Goal: Information Seeking & Learning: Check status

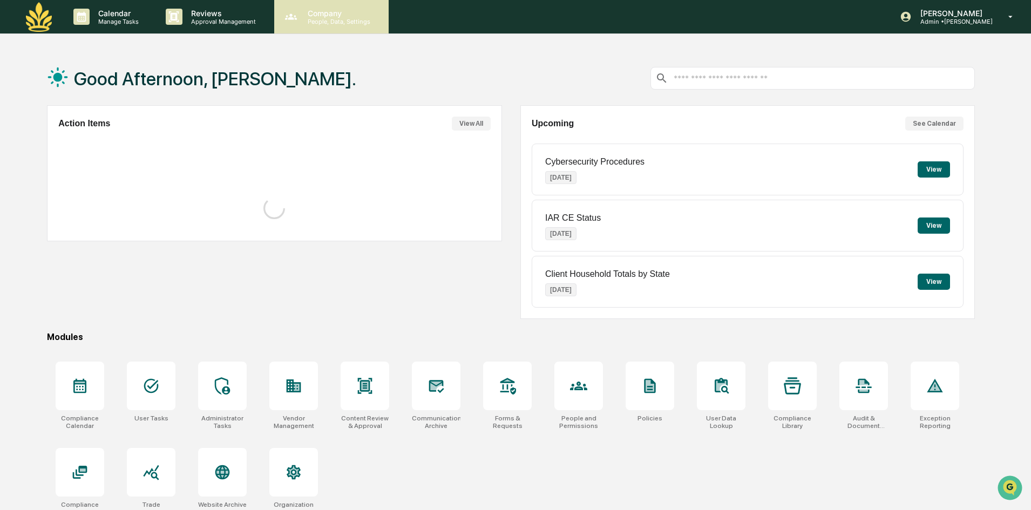
click at [293, 9] on icon at bounding box center [291, 17] width 16 height 16
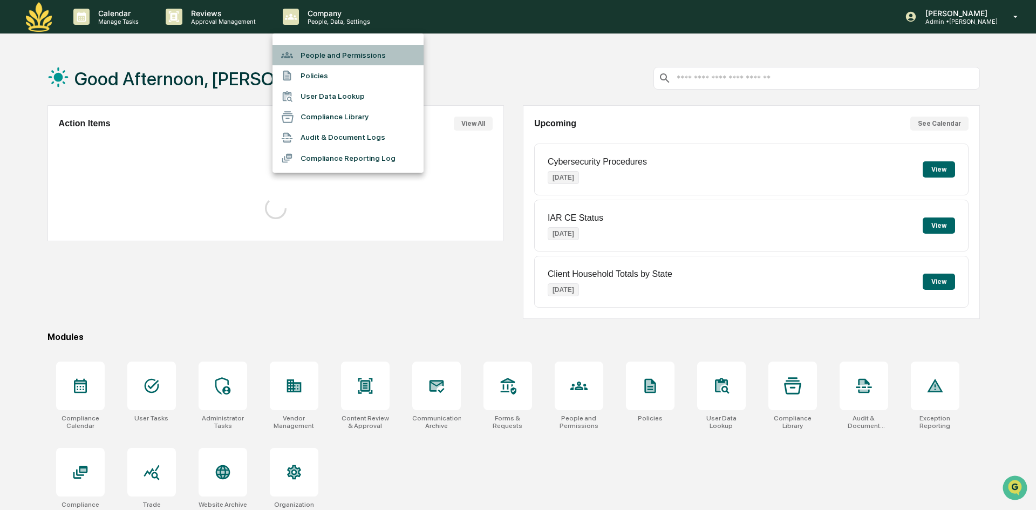
click at [344, 60] on li "People and Permissions" at bounding box center [348, 55] width 151 height 21
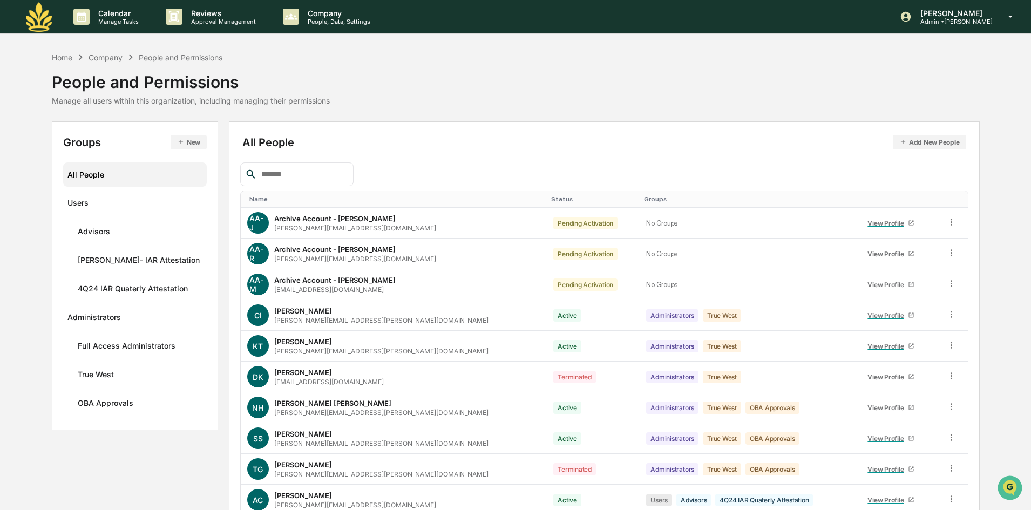
click at [303, 172] on input "text" at bounding box center [303, 174] width 92 height 14
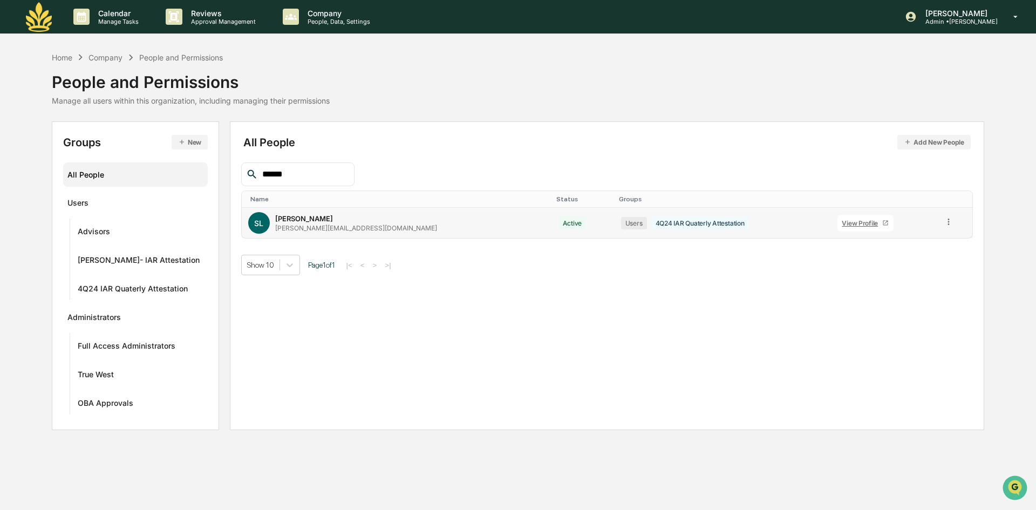
type input "******"
click at [838, 218] on link "View Profile" at bounding box center [866, 223] width 56 height 17
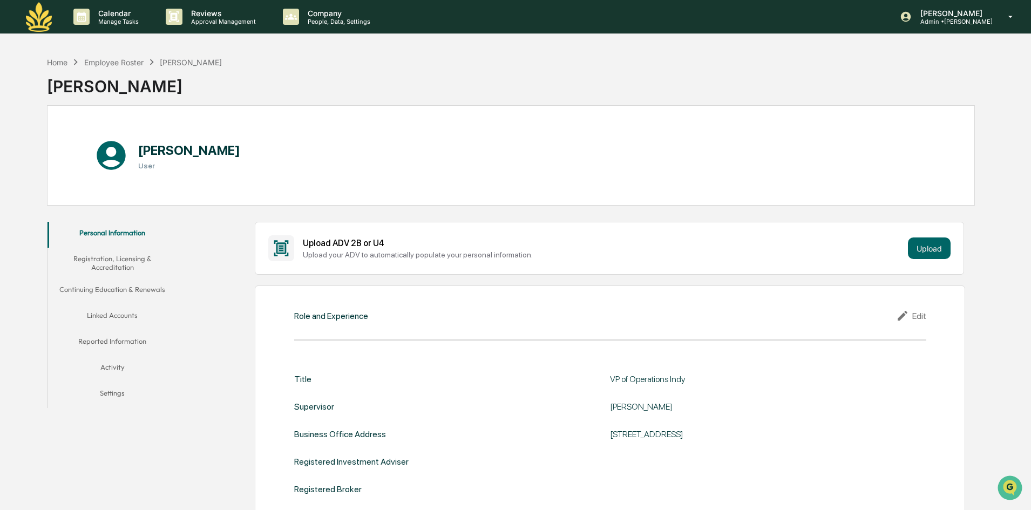
click at [112, 262] on button "Registration, Licensing & Accreditation" at bounding box center [112, 263] width 130 height 31
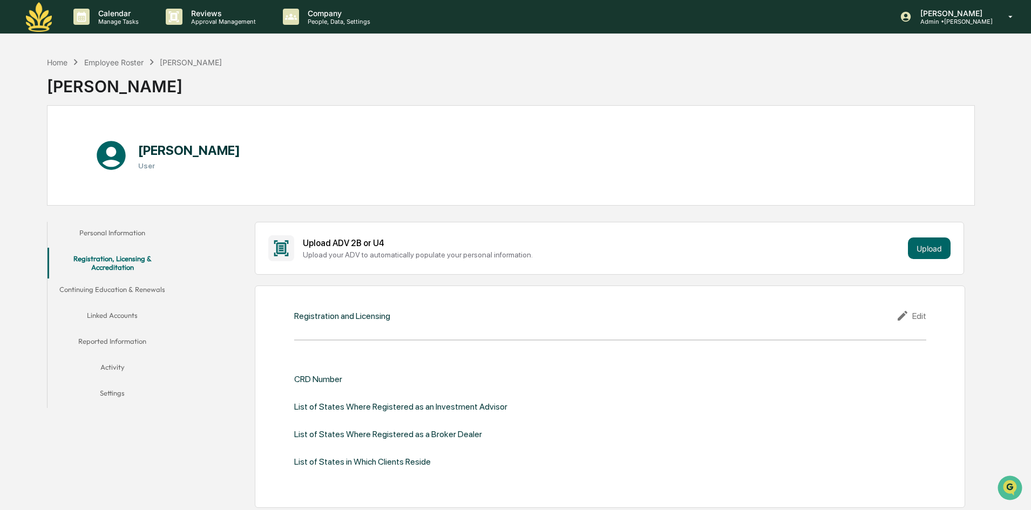
click at [118, 296] on button "Continuing Education & Renewals" at bounding box center [112, 291] width 130 height 26
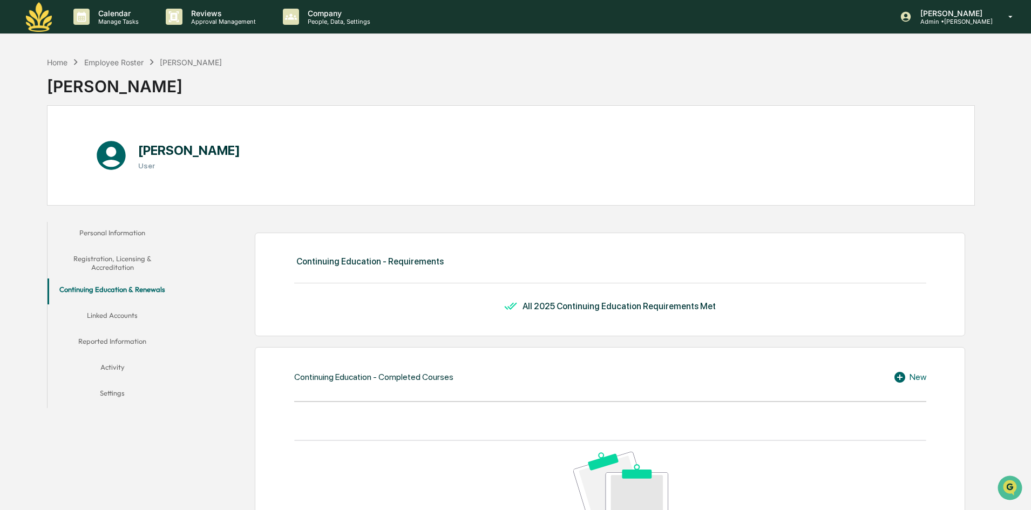
click at [100, 308] on button "Linked Accounts" at bounding box center [112, 317] width 130 height 26
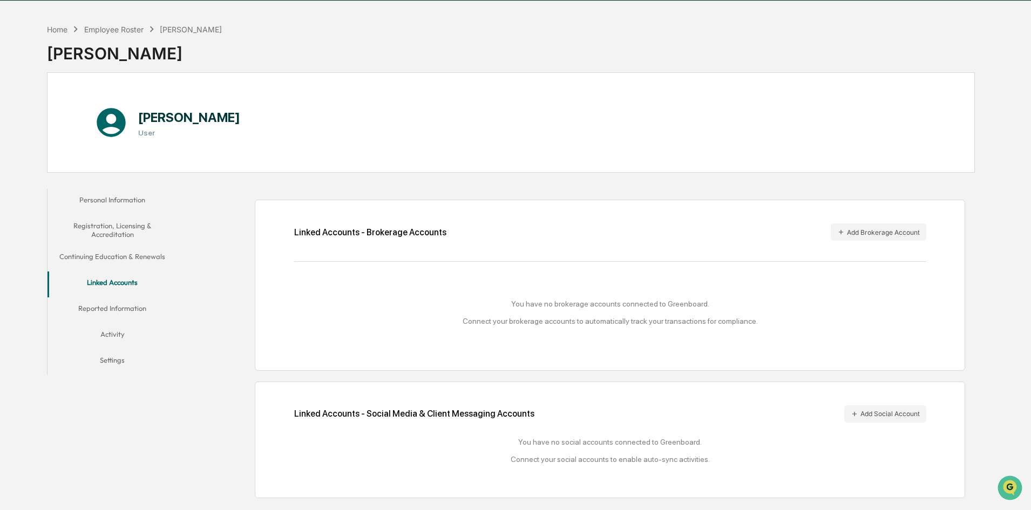
scroll to position [51, 0]
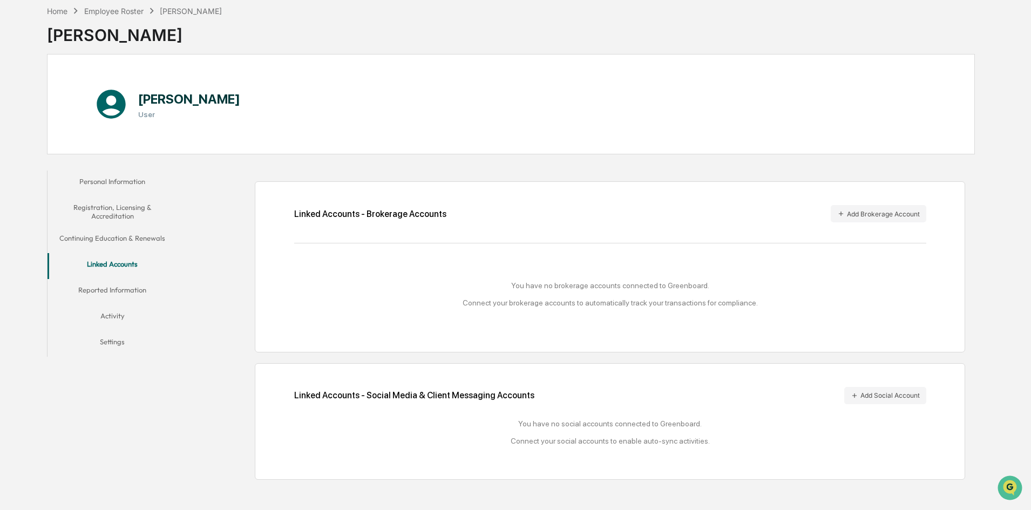
click at [128, 292] on button "Reported Information" at bounding box center [112, 292] width 130 height 26
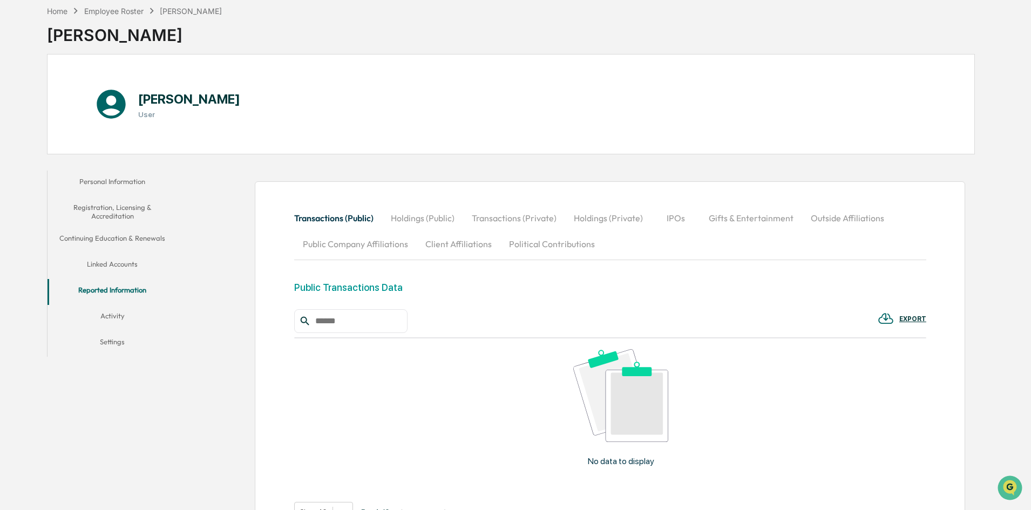
click at [843, 221] on button "Outside Affiliations" at bounding box center [847, 218] width 91 height 26
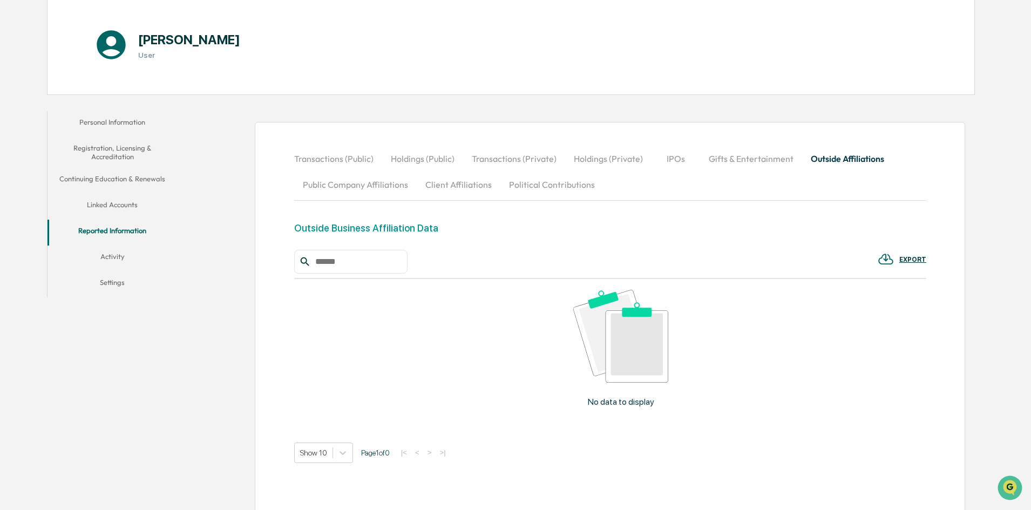
scroll to position [155, 0]
